Goal: Register for event/course

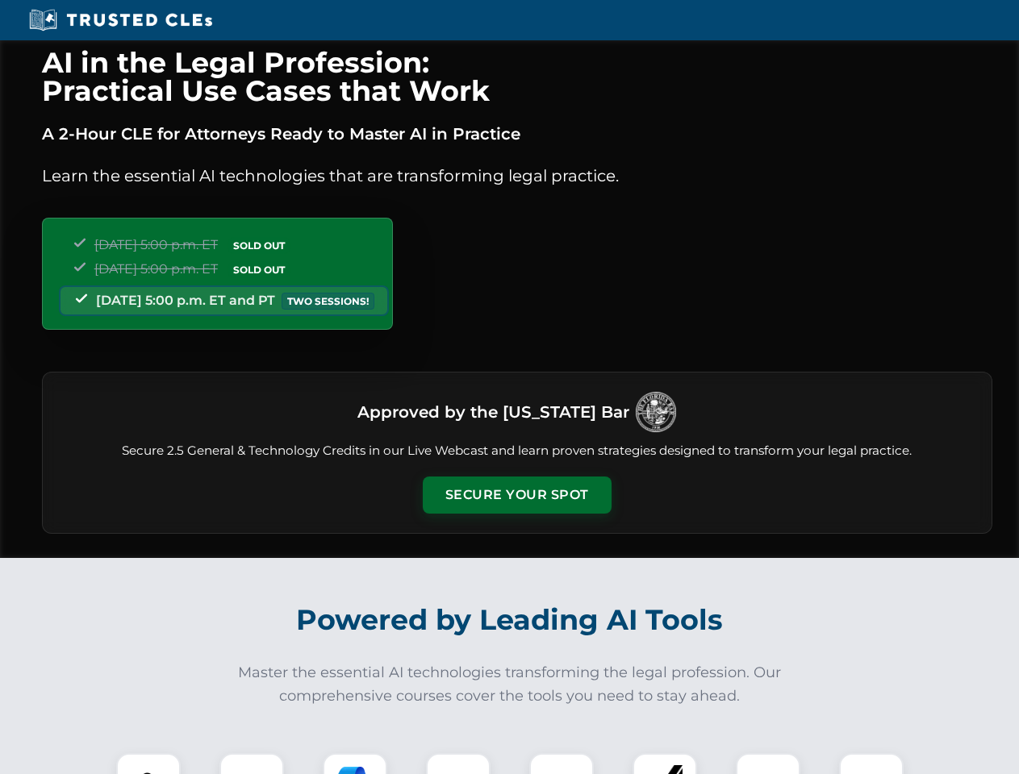
click at [516, 495] on button "Secure Your Spot" at bounding box center [517, 495] width 189 height 37
click at [148, 764] on img at bounding box center [148, 785] width 47 height 47
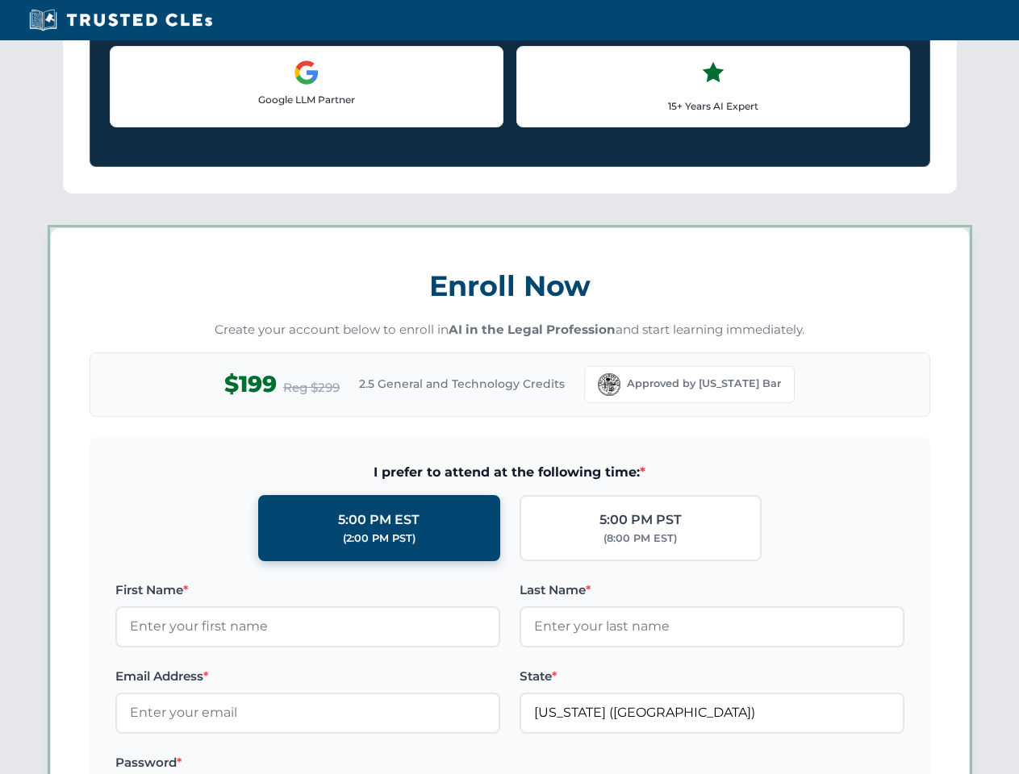
click at [355, 764] on label "Password *" at bounding box center [307, 762] width 385 height 19
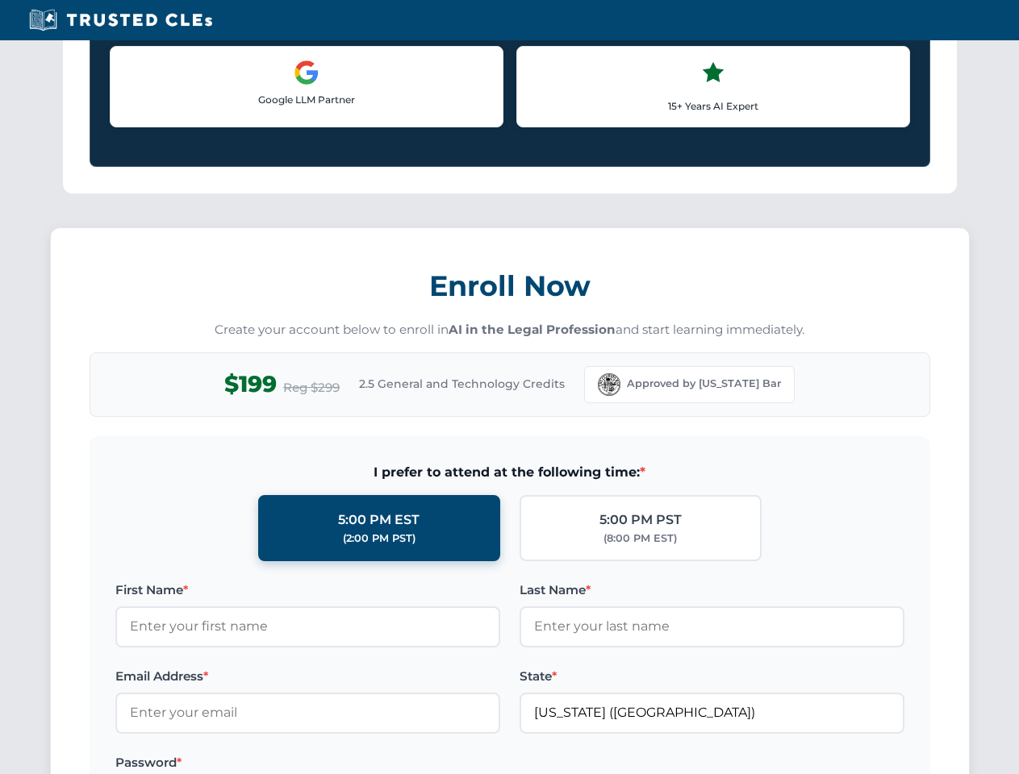
scroll to position [1584, 0]
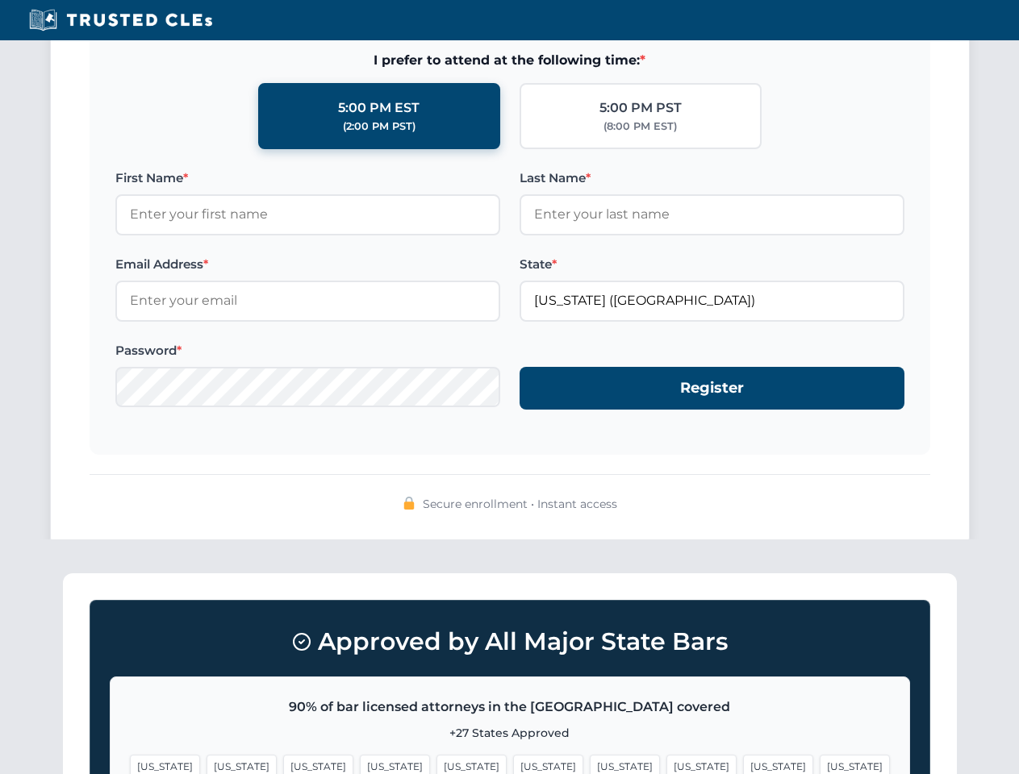
click at [743, 764] on span "[US_STATE]" at bounding box center [778, 766] width 70 height 23
